Goal: Transaction & Acquisition: Purchase product/service

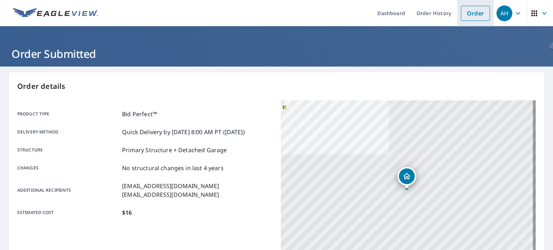
click at [471, 15] on link "Order" at bounding box center [475, 13] width 29 height 15
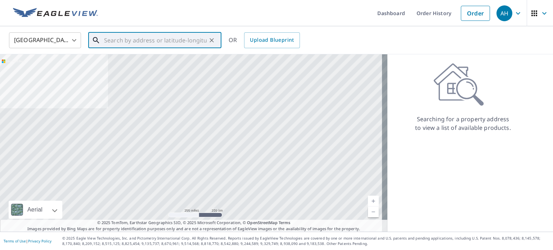
click at [111, 40] on input "text" at bounding box center [155, 40] width 103 height 20
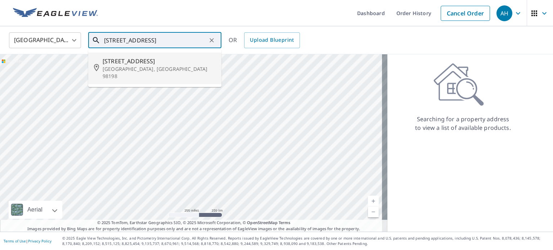
click at [129, 64] on span "[STREET_ADDRESS]" at bounding box center [159, 61] width 113 height 9
type input "[STREET_ADDRESS]"
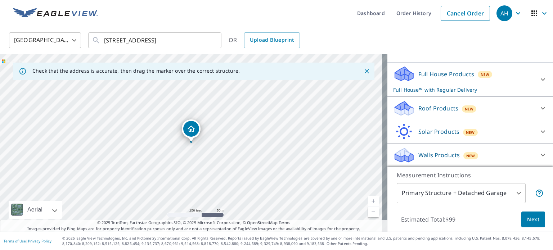
scroll to position [66, 0]
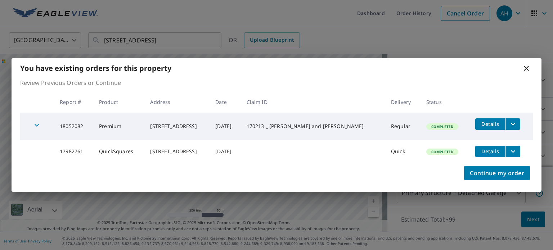
click at [437, 113] on td "Completed" at bounding box center [445, 126] width 49 height 27
click at [494, 174] on span "Continue my order" at bounding box center [497, 173] width 54 height 10
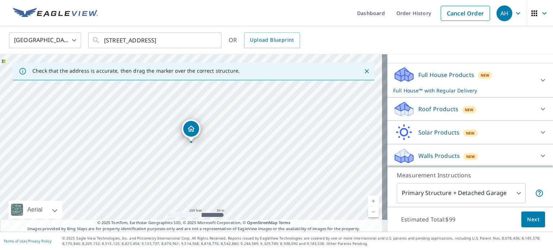
click at [445, 105] on p "Roof Products" at bounding box center [439, 109] width 40 height 9
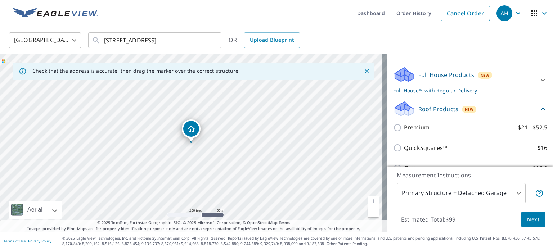
scroll to position [147, 0]
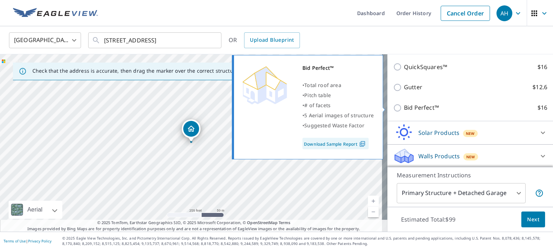
click at [422, 108] on p "Bid Perfect™" at bounding box center [421, 107] width 35 height 9
click at [404, 108] on input "Bid Perfect™ $16" at bounding box center [398, 108] width 11 height 9
checkbox input "true"
checkbox input "false"
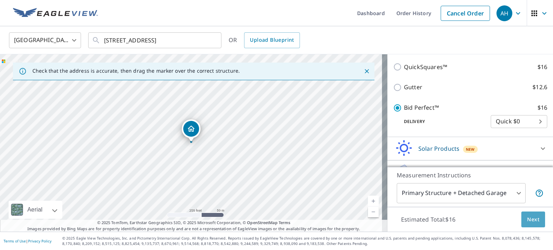
click at [527, 216] on span "Next" at bounding box center [533, 219] width 12 height 9
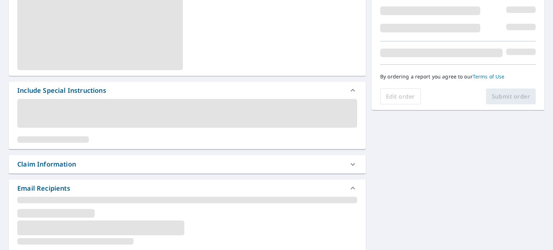
scroll to position [131, 0]
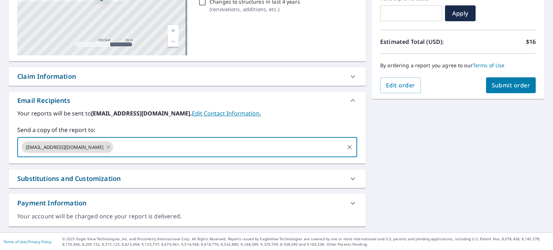
click at [116, 143] on input "text" at bounding box center [228, 147] width 229 height 14
type input "[PERSON_NAME][EMAIL_ADDRESS][DOMAIN_NAME]"
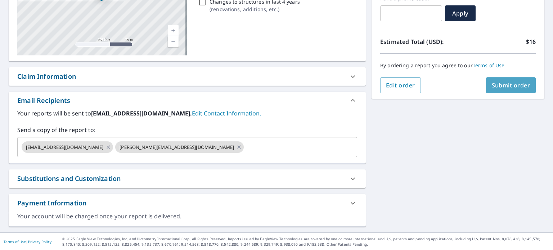
click at [506, 85] on span "Submit order" at bounding box center [511, 85] width 39 height 8
checkbox input "true"
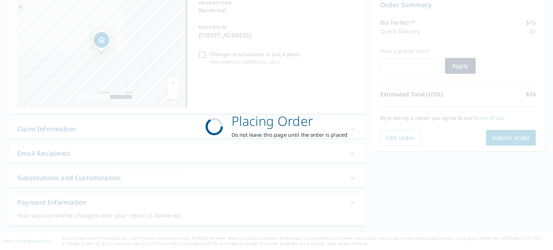
scroll to position [77, 0]
